Goal: Task Accomplishment & Management: Manage account settings

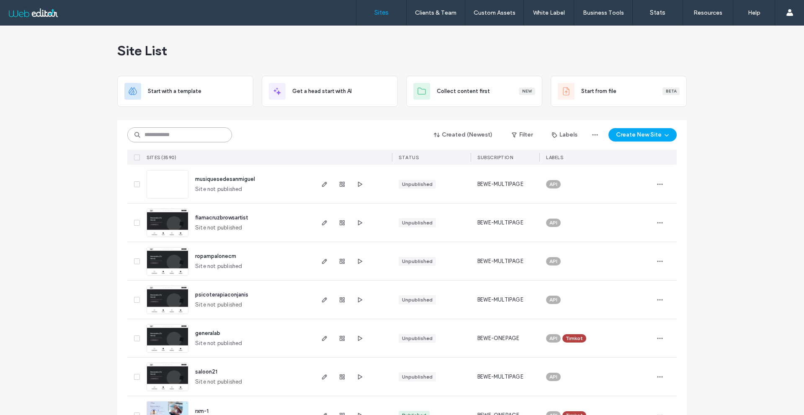
click at [189, 130] on input at bounding box center [179, 134] width 105 height 15
paste input "**********"
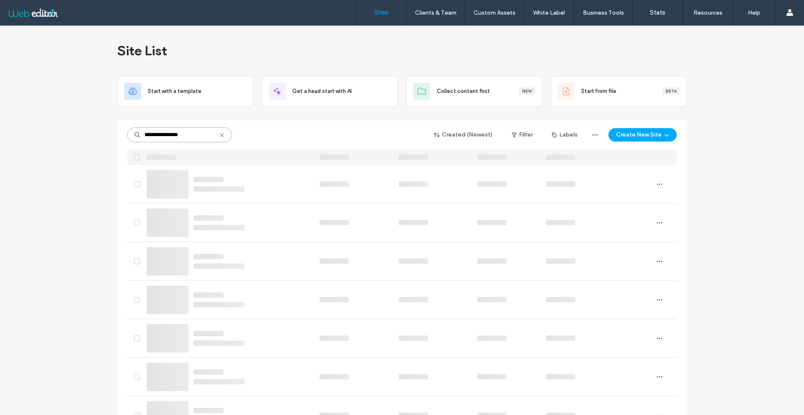
type input "**********"
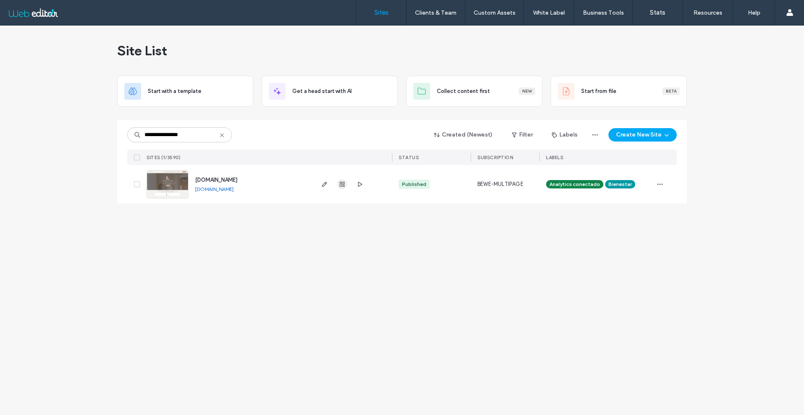
click at [342, 182] on use "button" at bounding box center [341, 184] width 5 height 5
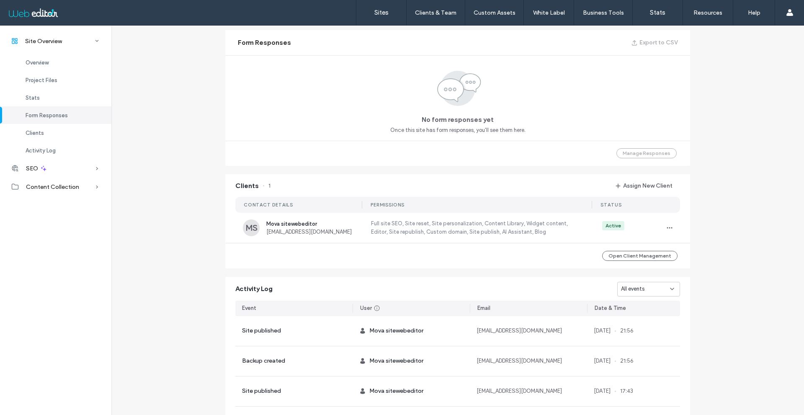
scroll to position [586, 0]
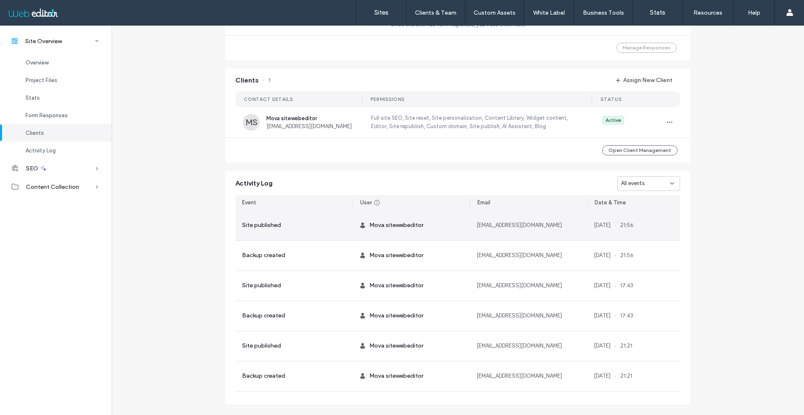
scroll to position [661, 0]
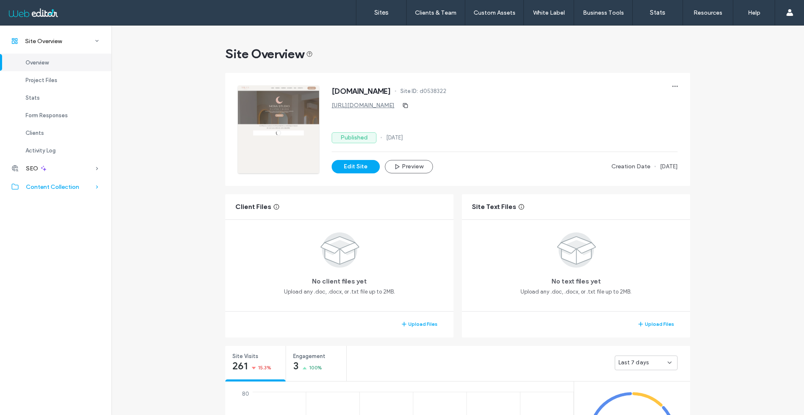
click at [92, 187] on div "Content Collection" at bounding box center [55, 186] width 111 height 18
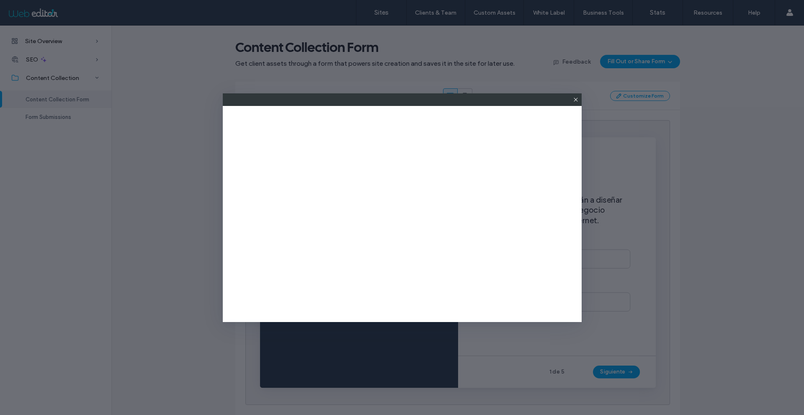
drag, startPoint x: 573, startPoint y: 100, endPoint x: 563, endPoint y: 100, distance: 9.7
click at [573, 99] on icon at bounding box center [575, 99] width 7 height 7
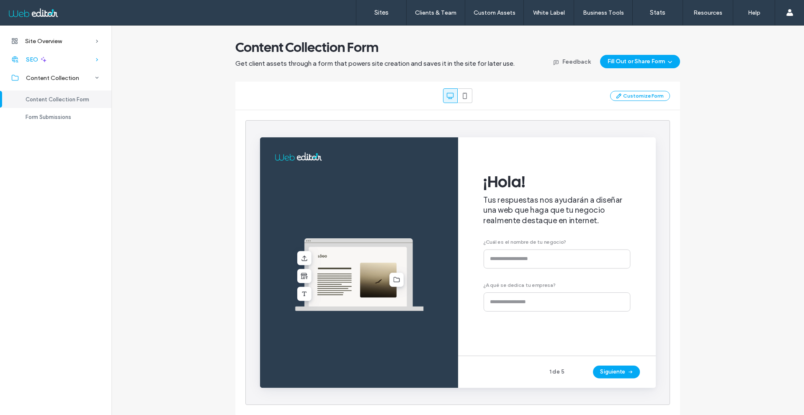
click at [70, 62] on div "SEO" at bounding box center [55, 59] width 111 height 18
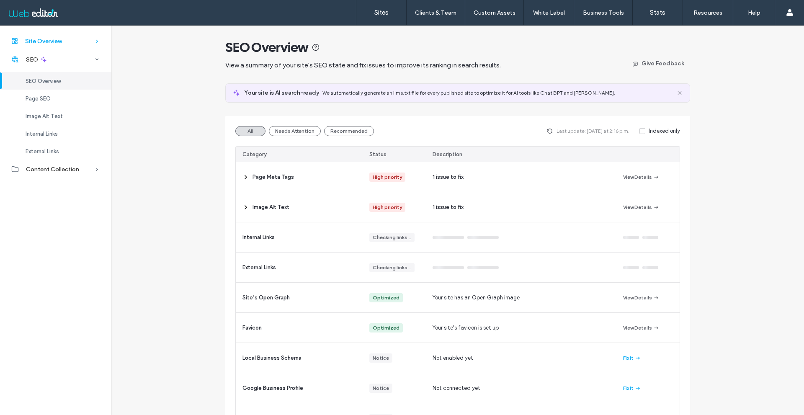
click at [89, 45] on div "Site Overview" at bounding box center [55, 41] width 111 height 18
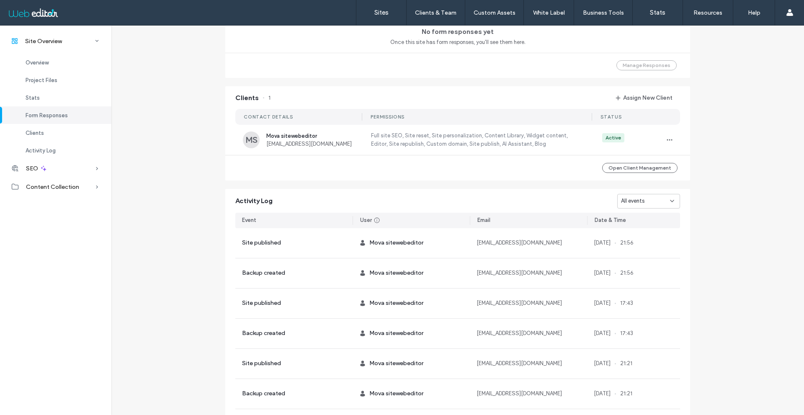
scroll to position [628, 0]
